Goal: Information Seeking & Learning: Check status

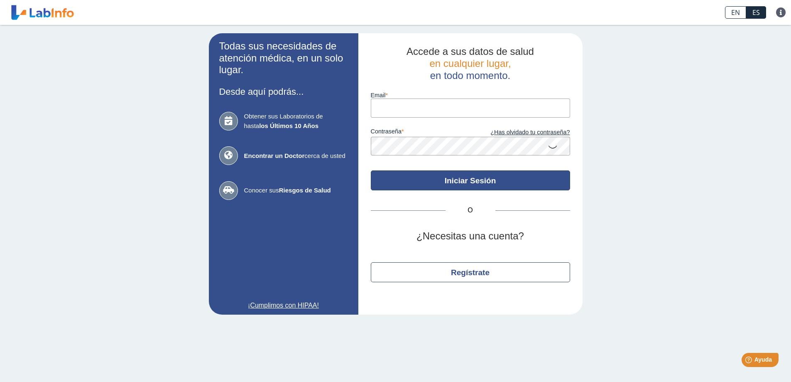
type input "[EMAIL_ADDRESS][DOMAIN_NAME]"
click at [475, 180] on button "Iniciar Sesión" at bounding box center [470, 180] width 199 height 20
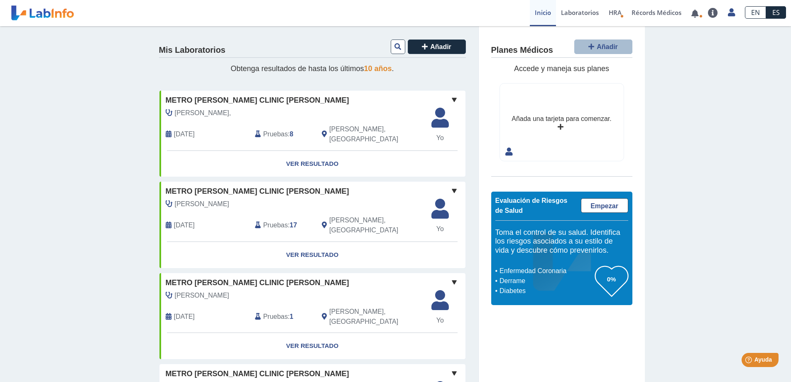
click at [203, 108] on div "[PERSON_NAME]," at bounding box center [294, 113] width 268 height 10
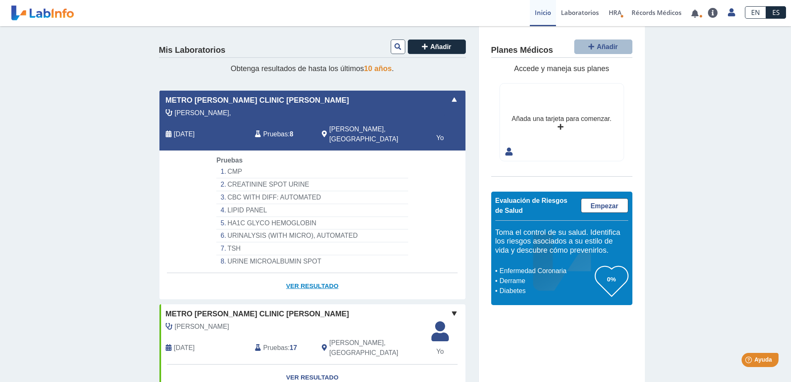
click at [324, 282] on link "Ver Resultado" at bounding box center [313, 286] width 306 height 26
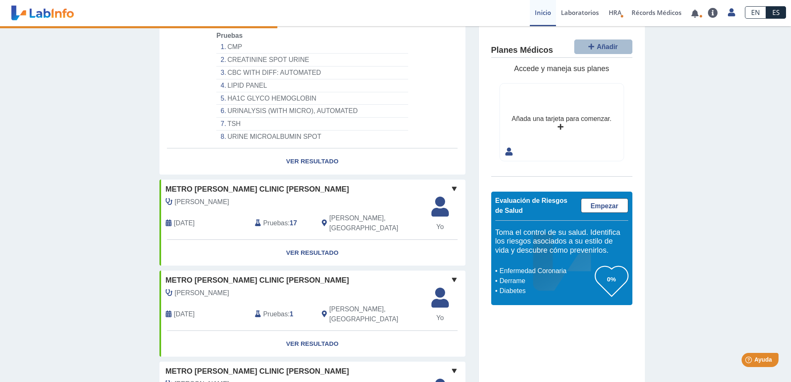
scroll to position [166, 0]
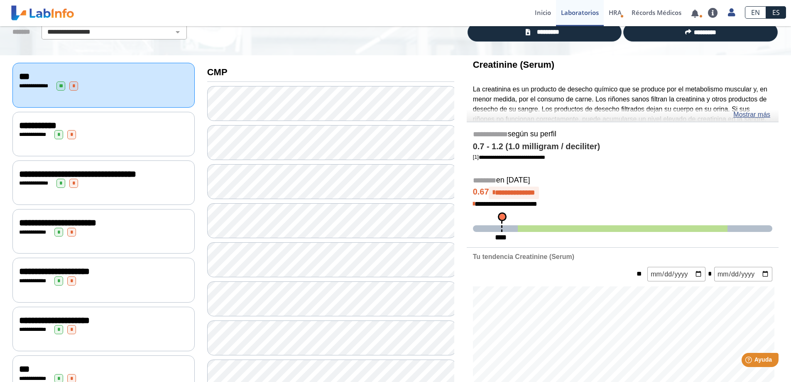
scroll to position [83, 0]
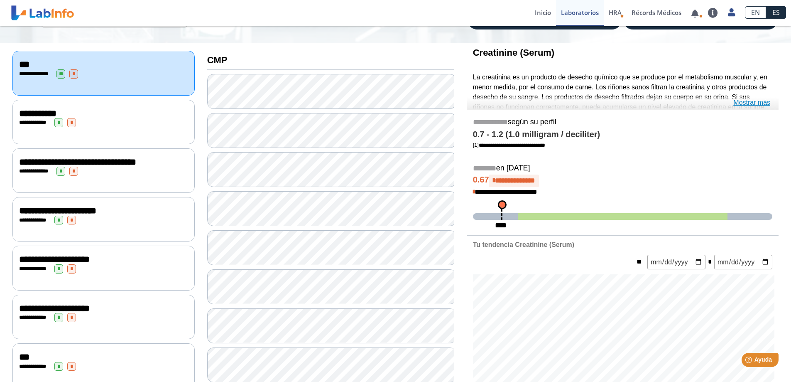
click at [744, 102] on link "Mostrar más" at bounding box center [752, 103] width 37 height 10
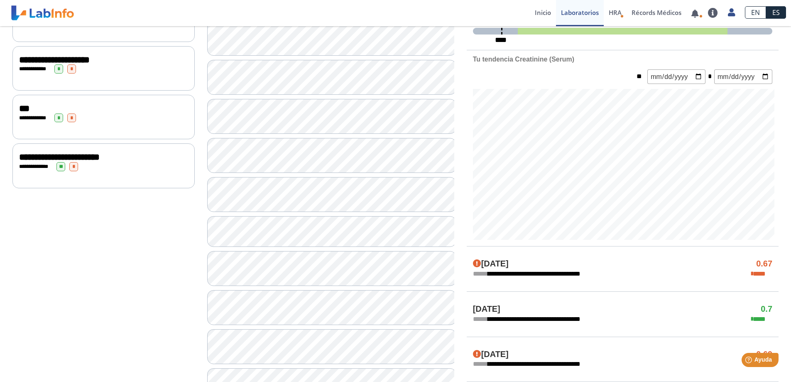
scroll to position [332, 0]
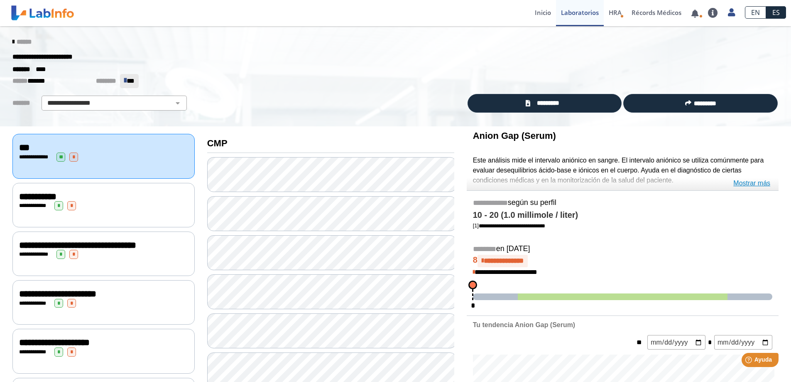
click at [758, 183] on link "Mostrar más" at bounding box center [752, 183] width 37 height 10
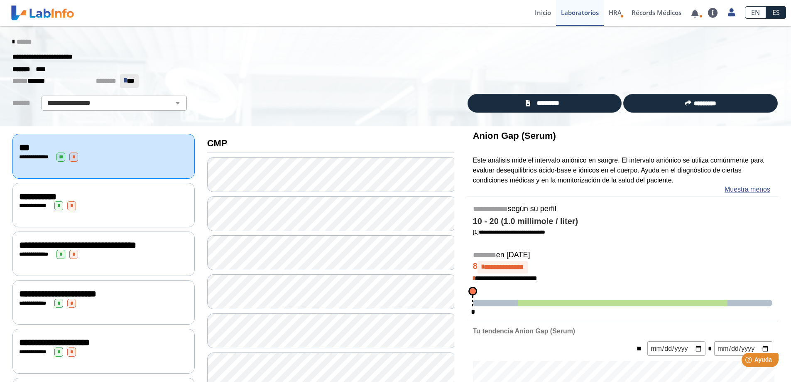
click at [479, 138] on b "Anion Gap (Serum)" at bounding box center [514, 135] width 83 height 10
drag, startPoint x: 479, startPoint y: 138, endPoint x: 516, endPoint y: 134, distance: 37.2
click at [516, 134] on b "Anion Gap (Serum)" at bounding box center [514, 135] width 83 height 10
copy b "Anion Gap"
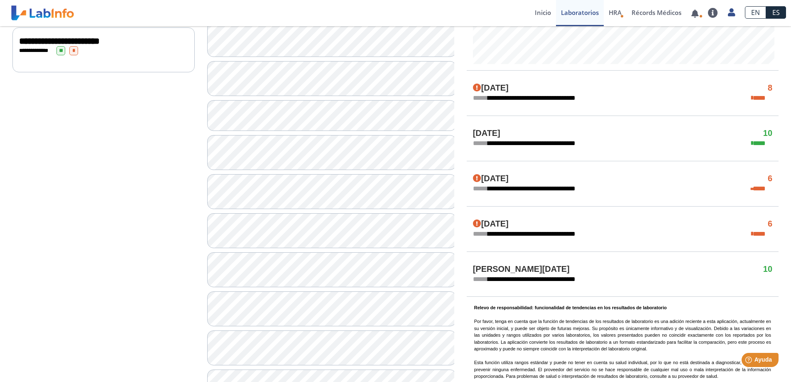
scroll to position [440, 0]
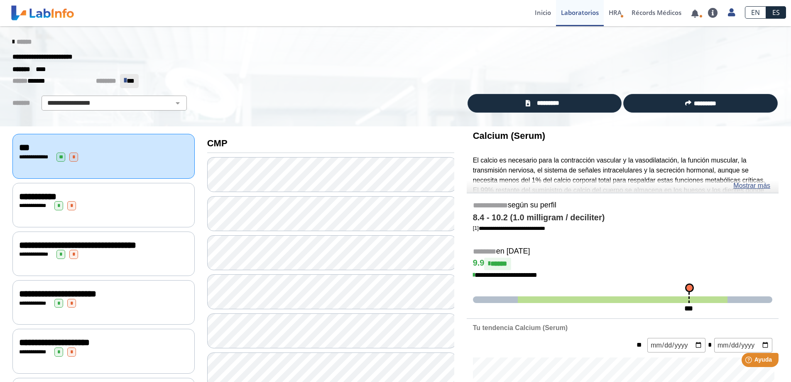
click at [143, 199] on div "**********" at bounding box center [103, 197] width 169 height 10
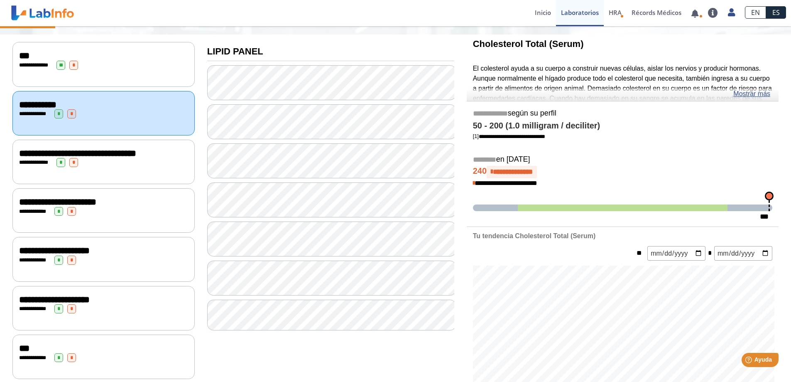
scroll to position [42, 0]
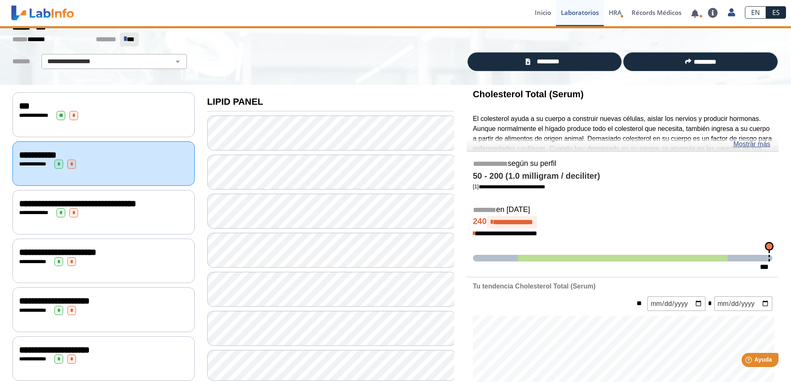
click at [745, 143] on link "Mostrar más" at bounding box center [752, 144] width 37 height 10
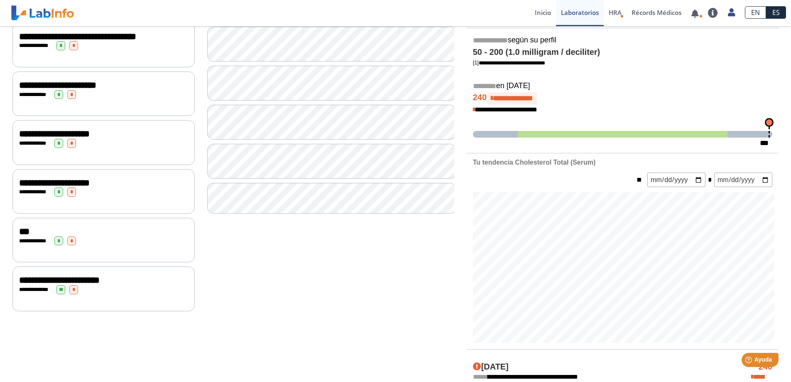
scroll to position [208, 0]
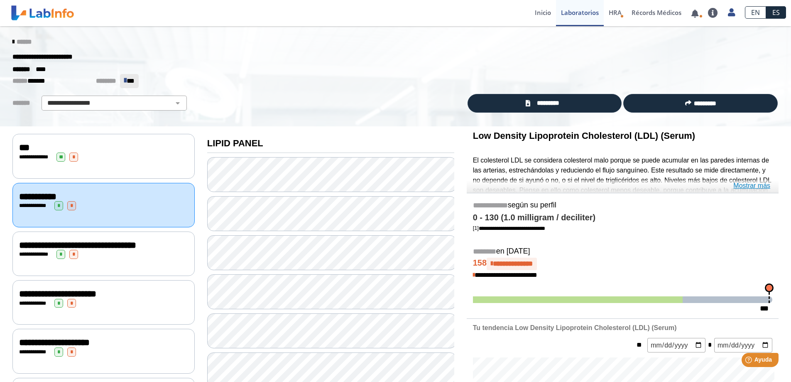
click at [743, 185] on link "Mostrar más" at bounding box center [752, 186] width 37 height 10
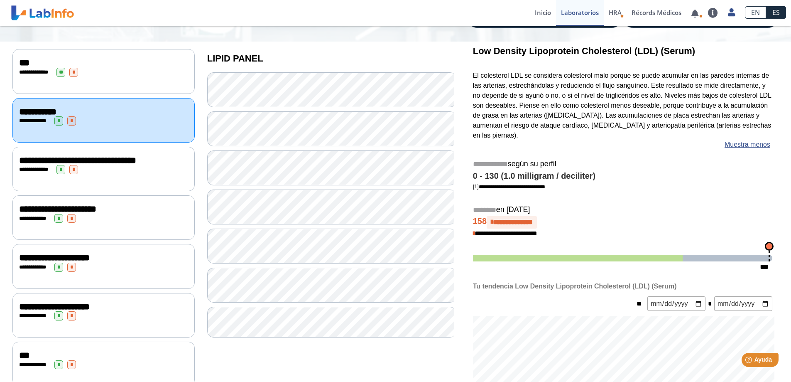
scroll to position [83, 0]
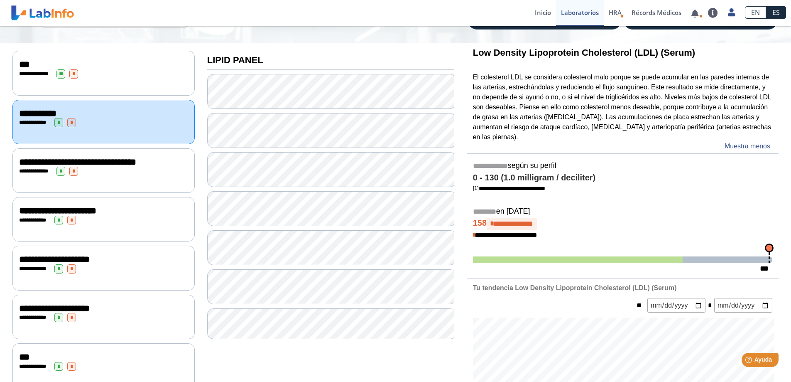
click at [125, 167] on div "**********" at bounding box center [103, 162] width 169 height 10
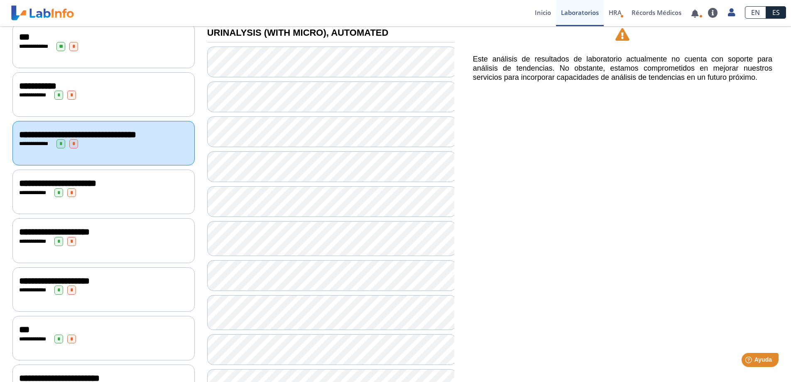
scroll to position [125, 0]
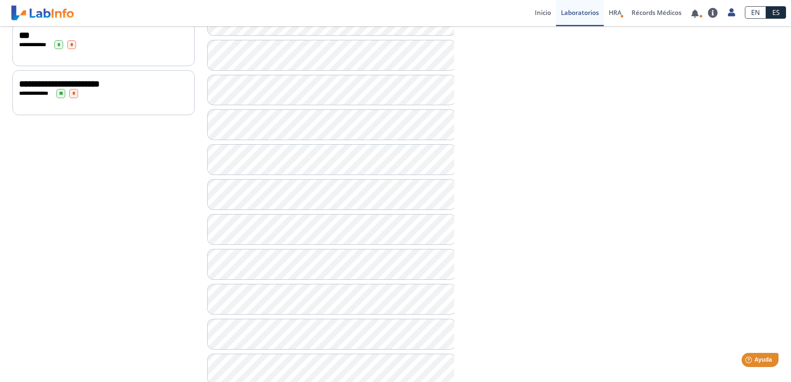
scroll to position [415, 0]
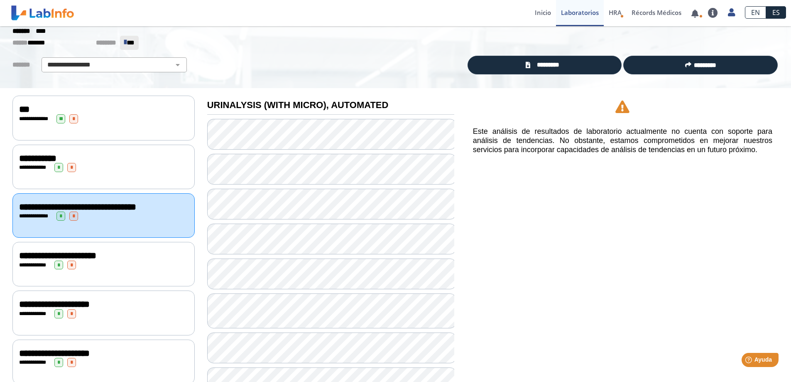
scroll to position [166, 0]
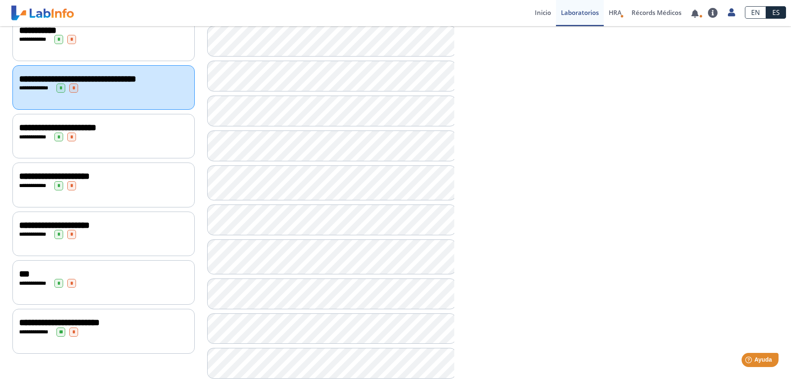
click at [96, 132] on span "**********" at bounding box center [57, 127] width 77 height 9
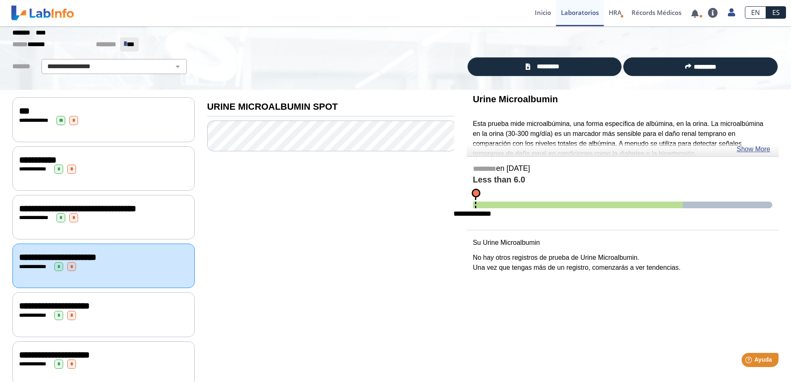
scroll to position [83, 0]
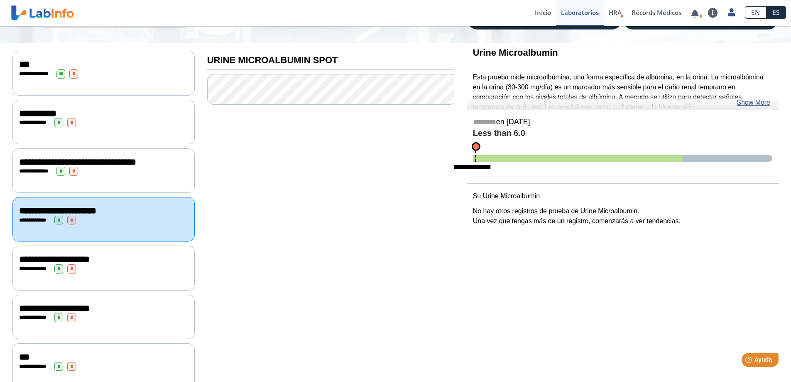
click at [96, 281] on div "**********" at bounding box center [103, 268] width 182 height 44
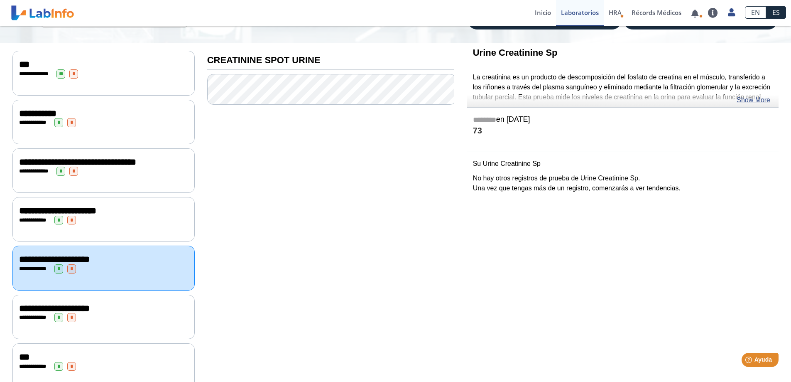
click at [136, 319] on div "**********" at bounding box center [103, 317] width 169 height 9
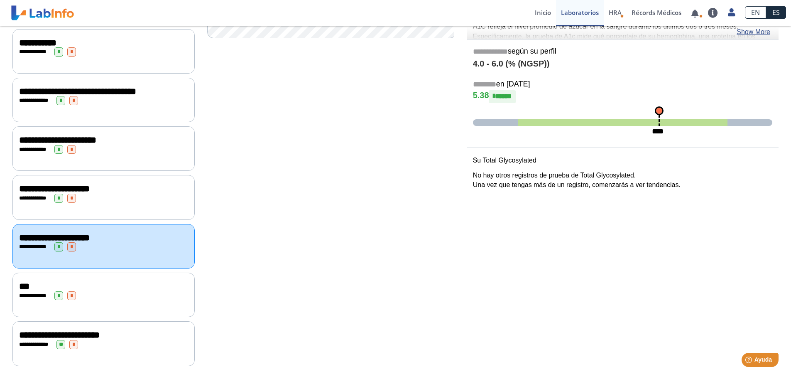
scroll to position [157, 0]
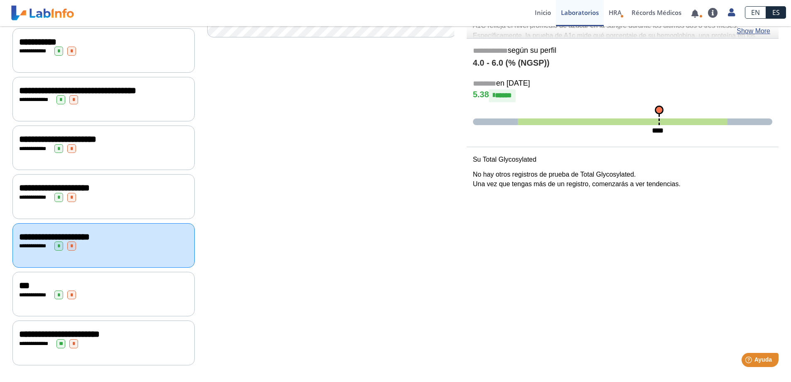
click at [105, 302] on div "**********" at bounding box center [103, 294] width 182 height 44
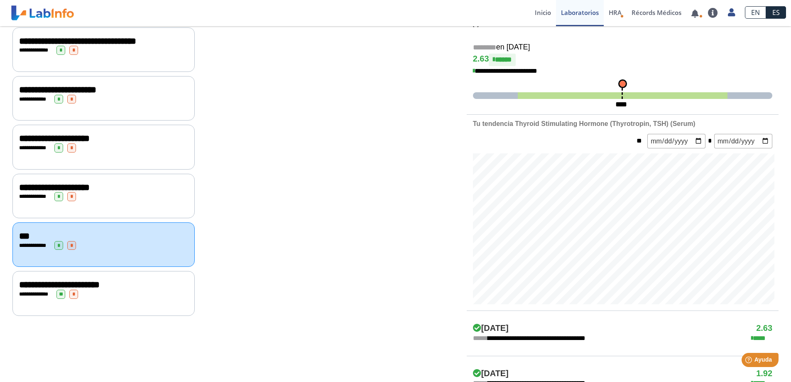
scroll to position [157, 0]
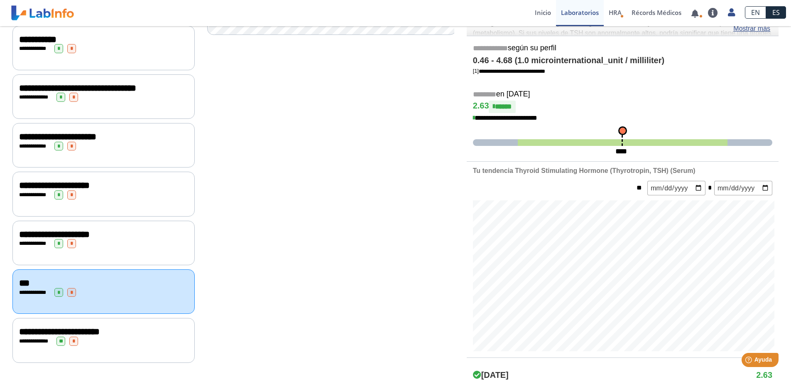
click at [130, 340] on div "**********" at bounding box center [103, 340] width 169 height 9
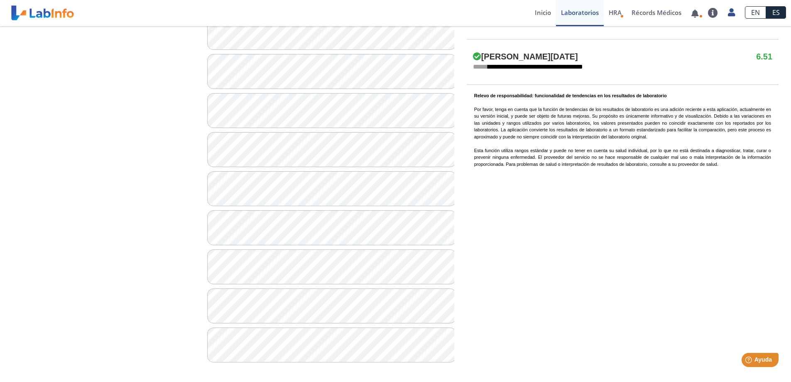
scroll to position [612, 0]
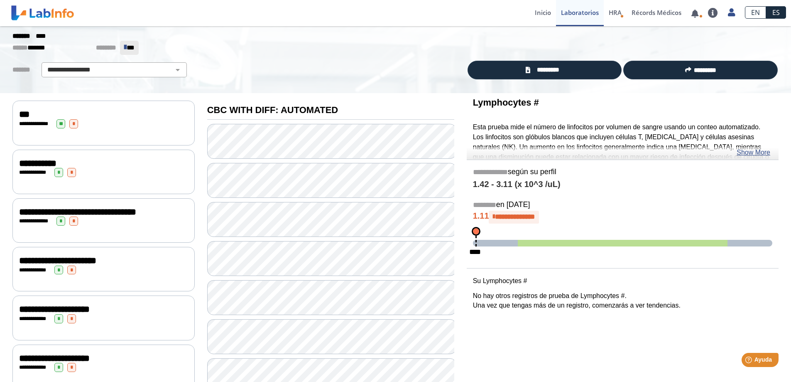
scroll to position [30, 0]
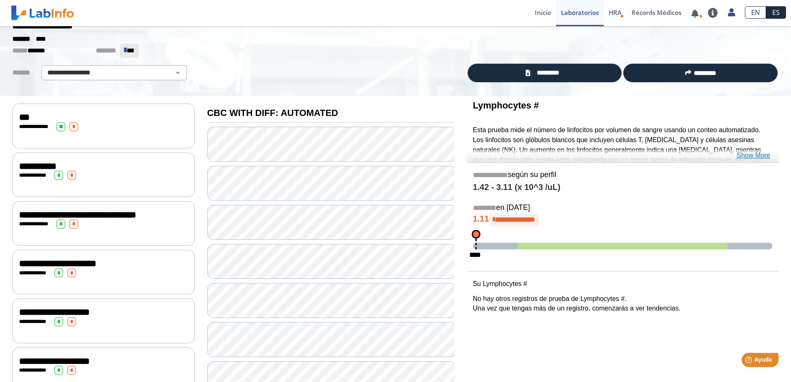
click at [766, 157] on link "Show More" at bounding box center [754, 155] width 34 height 10
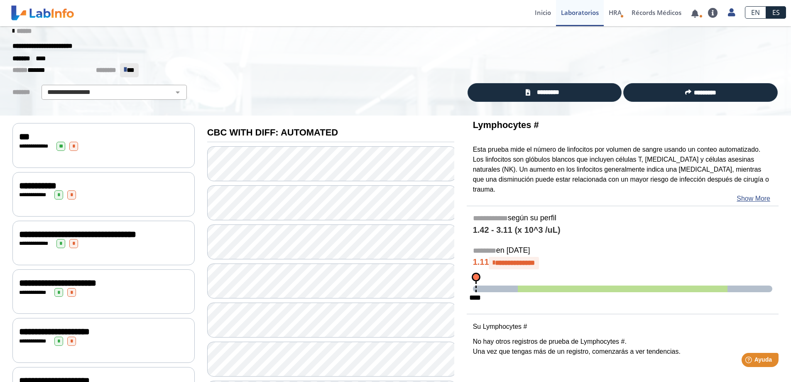
scroll to position [0, 0]
